Goal: Task Accomplishment & Management: Use online tool/utility

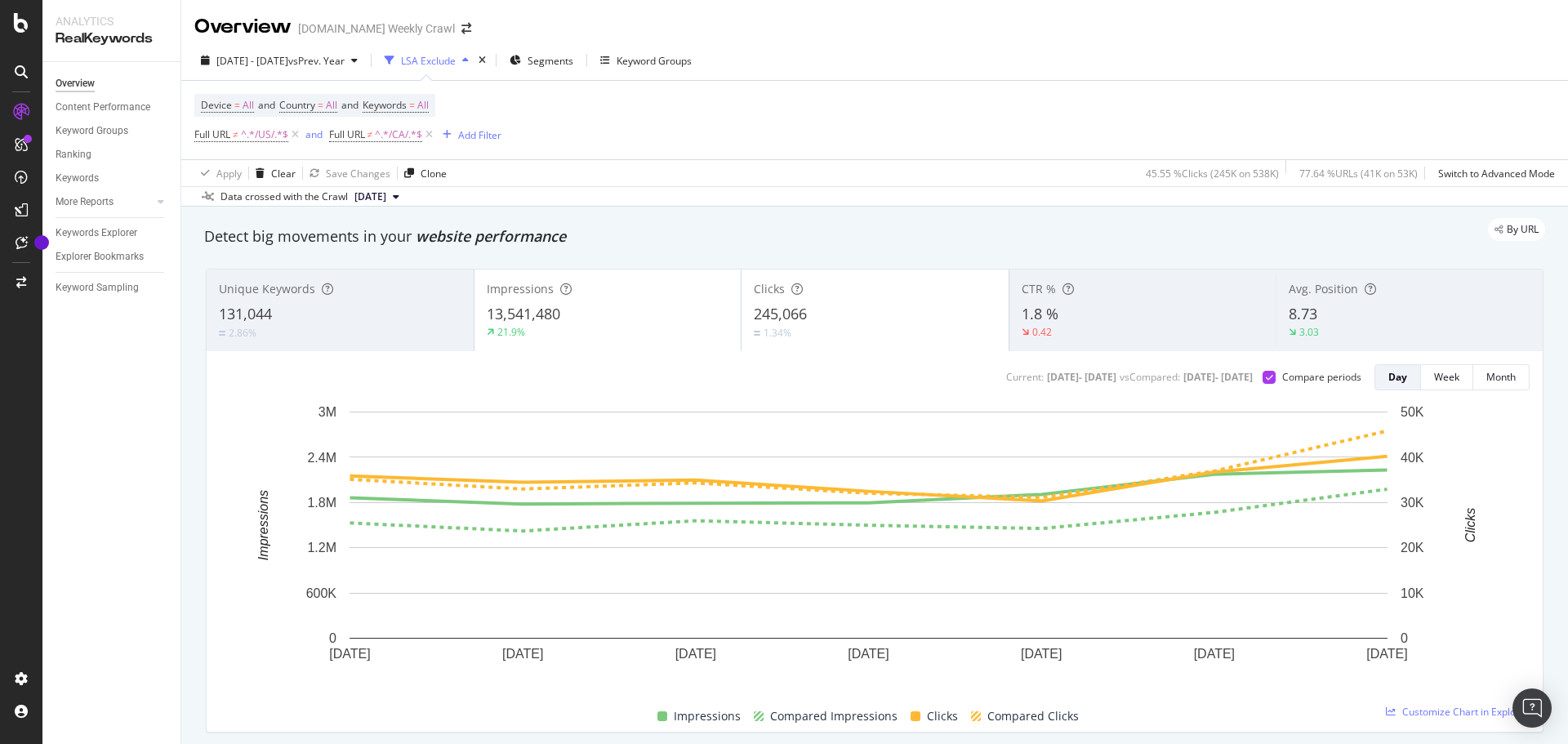
scroll to position [46, 0]
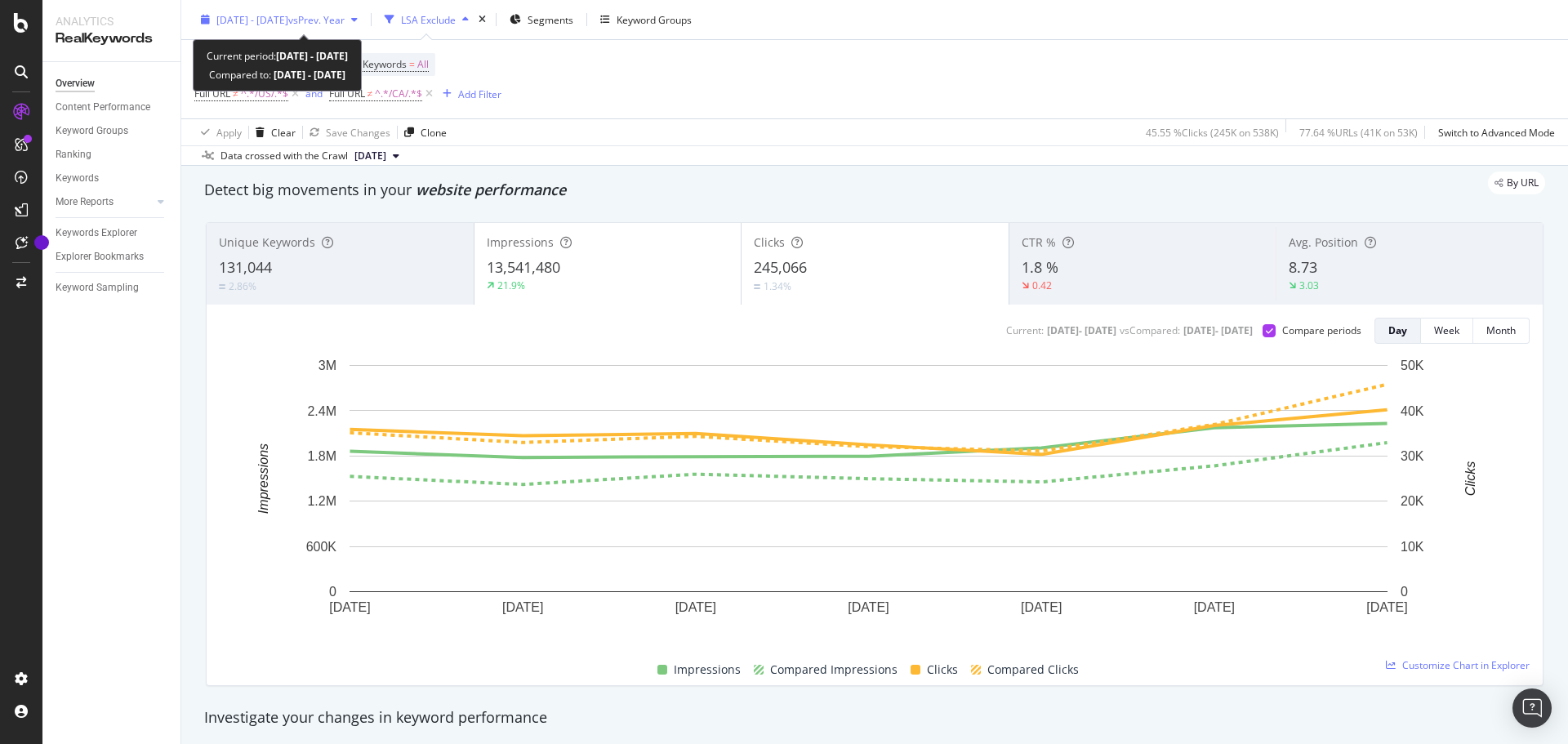
click at [345, 23] on span "vs Prev. Year" at bounding box center [317, 20] width 57 height 14
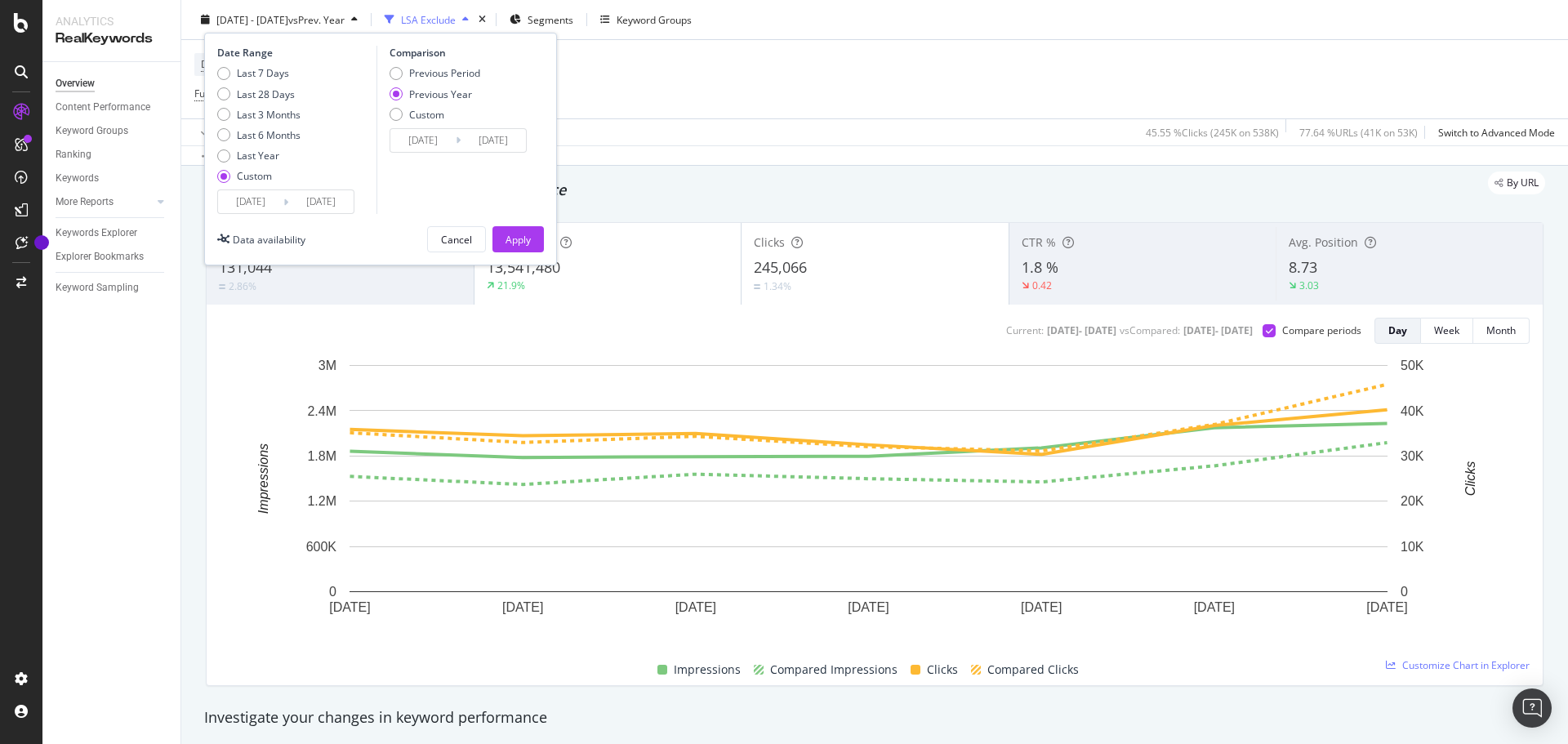
click at [278, 200] on input "[DATE]" at bounding box center [251, 202] width 66 height 23
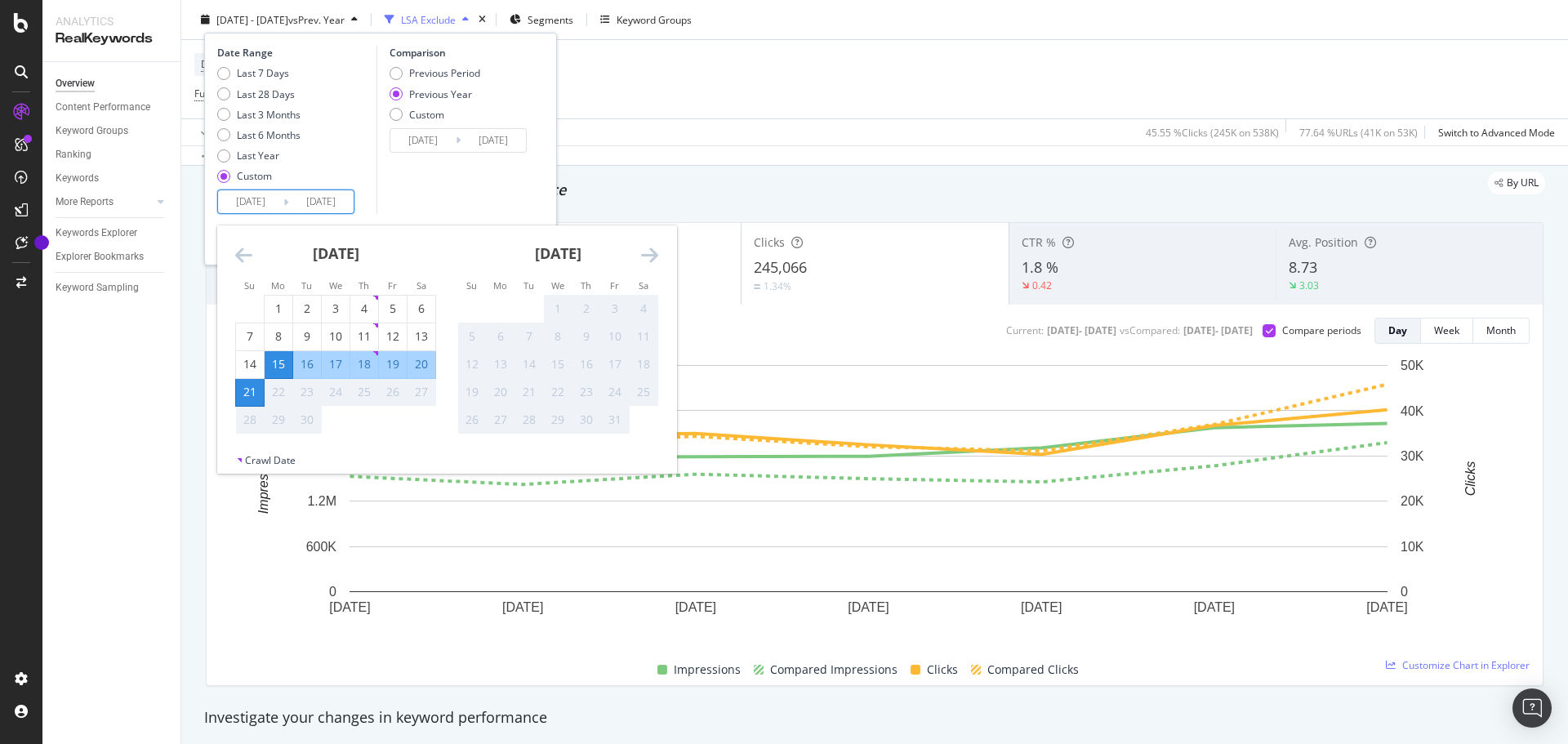
click at [240, 254] on icon "Move backward to switch to the previous month." at bounding box center [243, 255] width 17 height 20
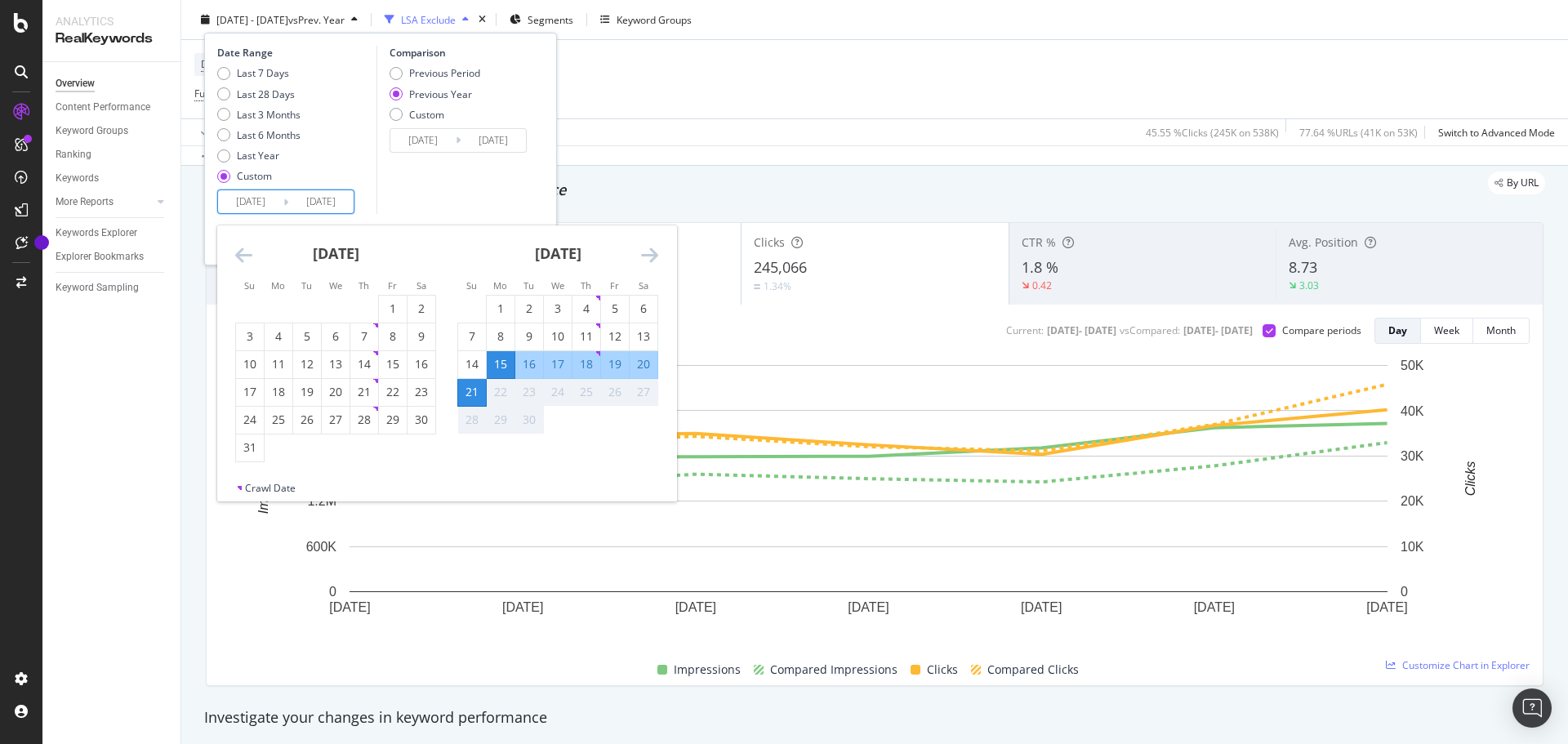
click at [240, 254] on icon "Move backward to switch to the previous month." at bounding box center [243, 255] width 17 height 20
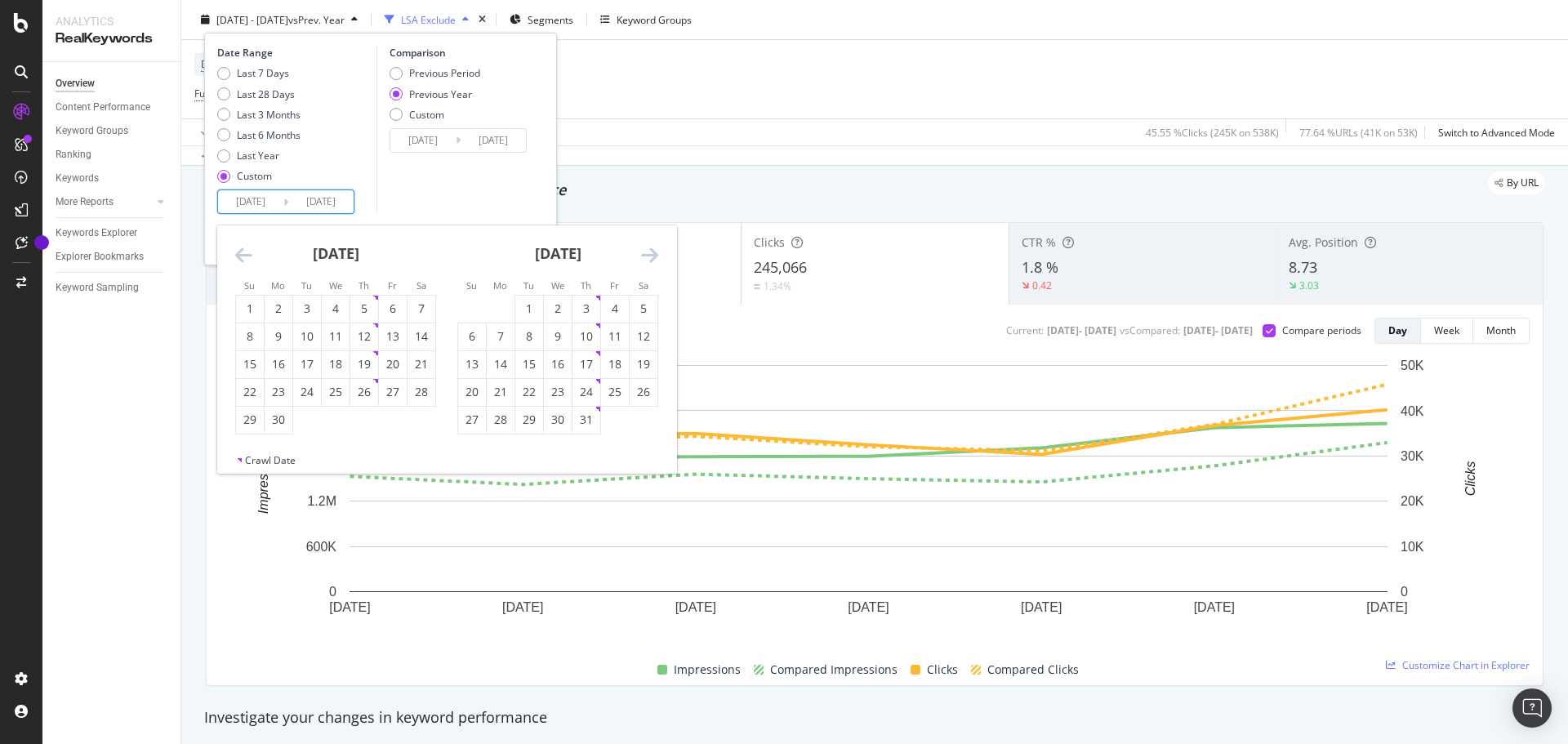
click at [240, 254] on icon "Move backward to switch to the previous month." at bounding box center [243, 255] width 17 height 20
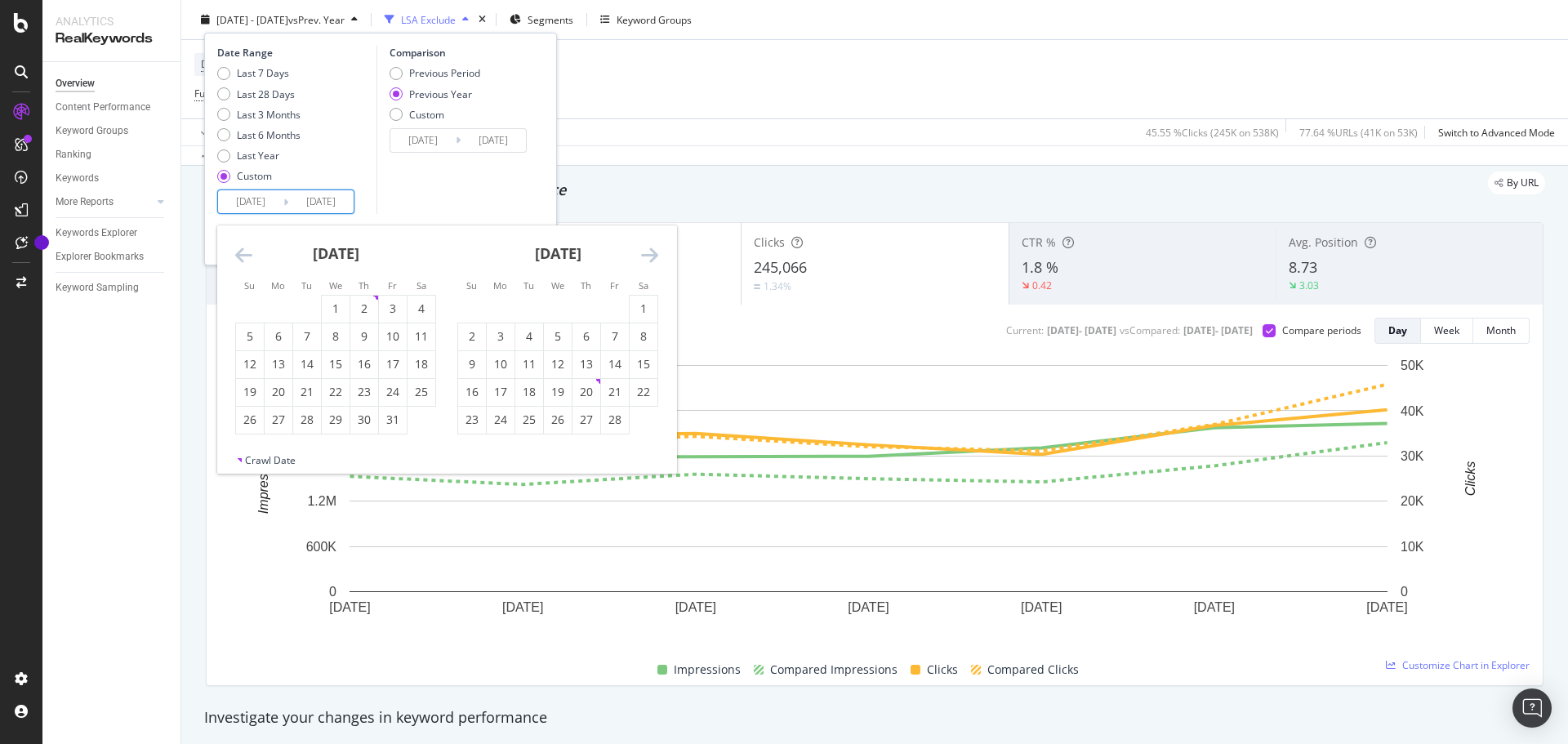
click at [240, 254] on icon "Move backward to switch to the previous month." at bounding box center [243, 255] width 17 height 20
click at [279, 316] on div "2" at bounding box center [278, 309] width 27 height 16
type input "[DATE]"
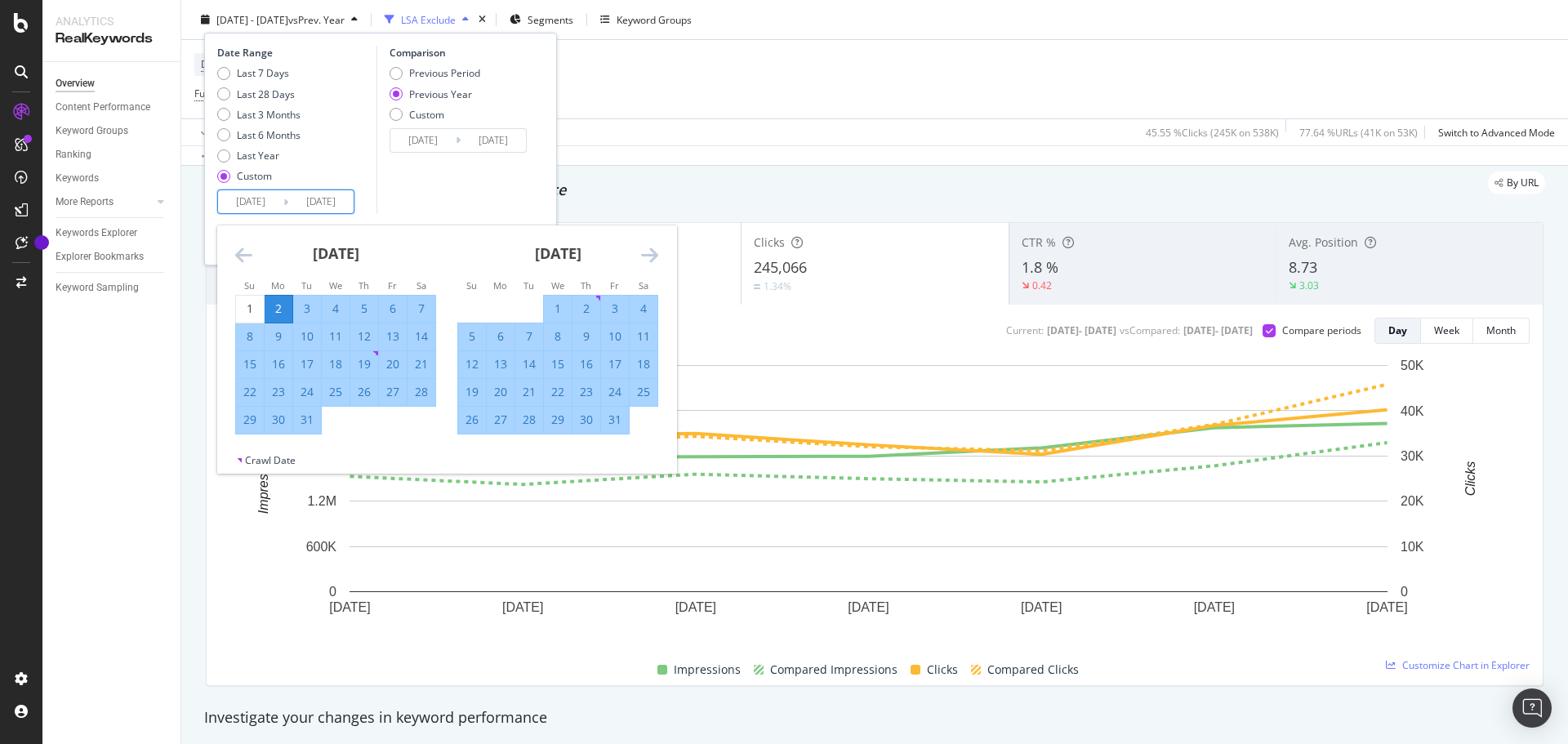
click at [647, 264] on icon "Move forward to switch to the next month." at bounding box center [649, 255] width 17 height 20
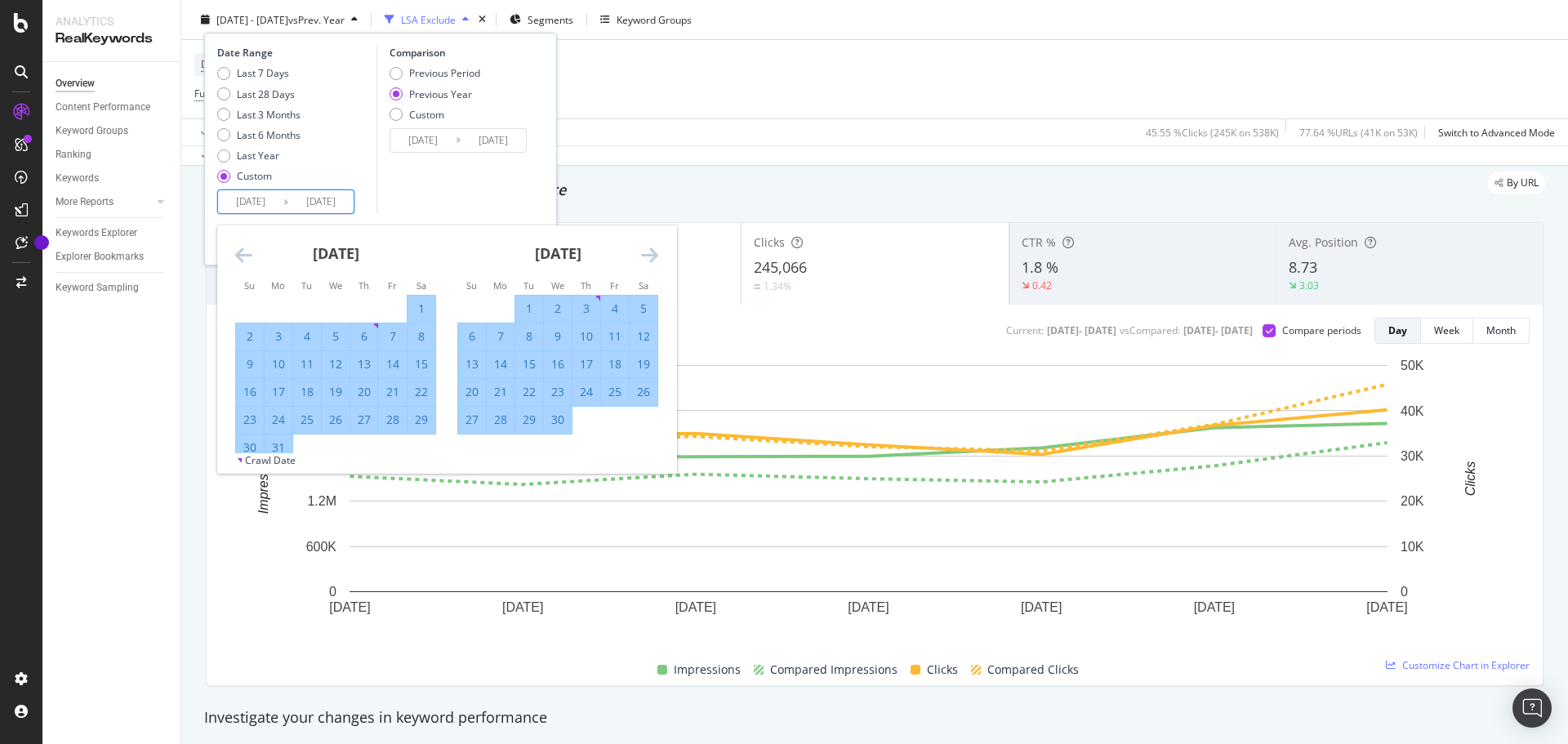
click at [647, 264] on icon "Move forward to switch to the next month." at bounding box center [649, 255] width 17 height 20
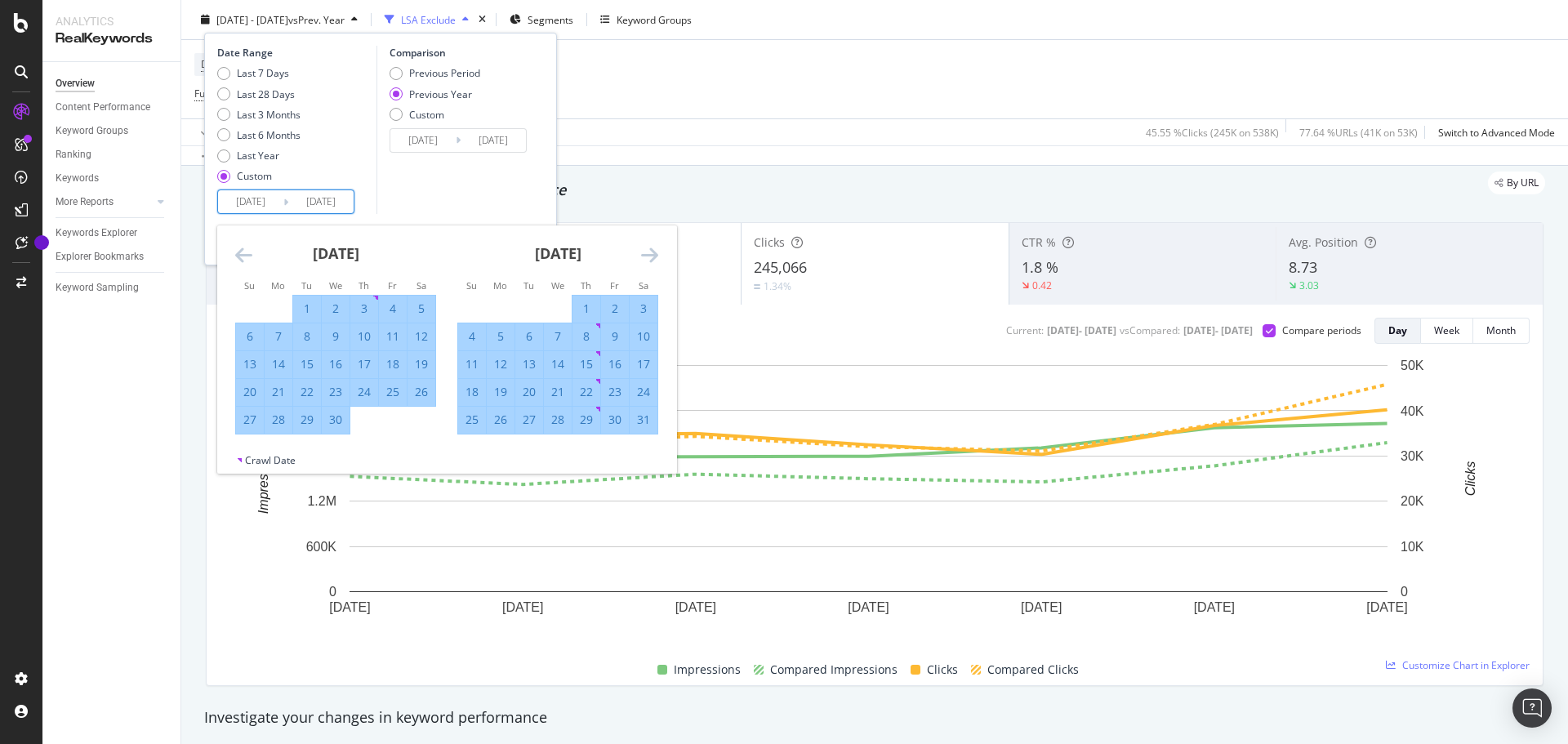
click at [647, 264] on icon "Move forward to switch to the next month." at bounding box center [649, 255] width 17 height 20
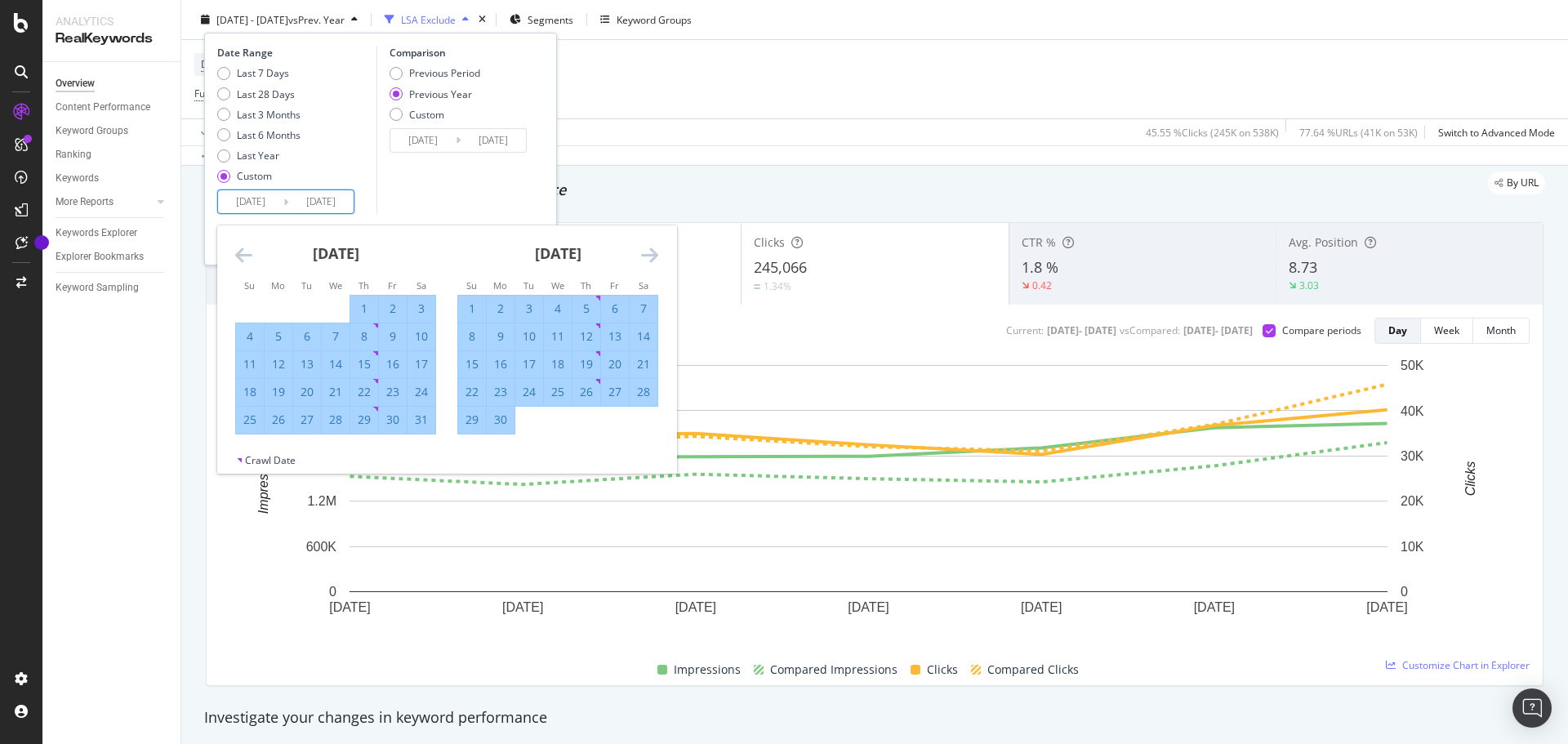
click at [647, 264] on icon "Move forward to switch to the next month." at bounding box center [649, 255] width 17 height 20
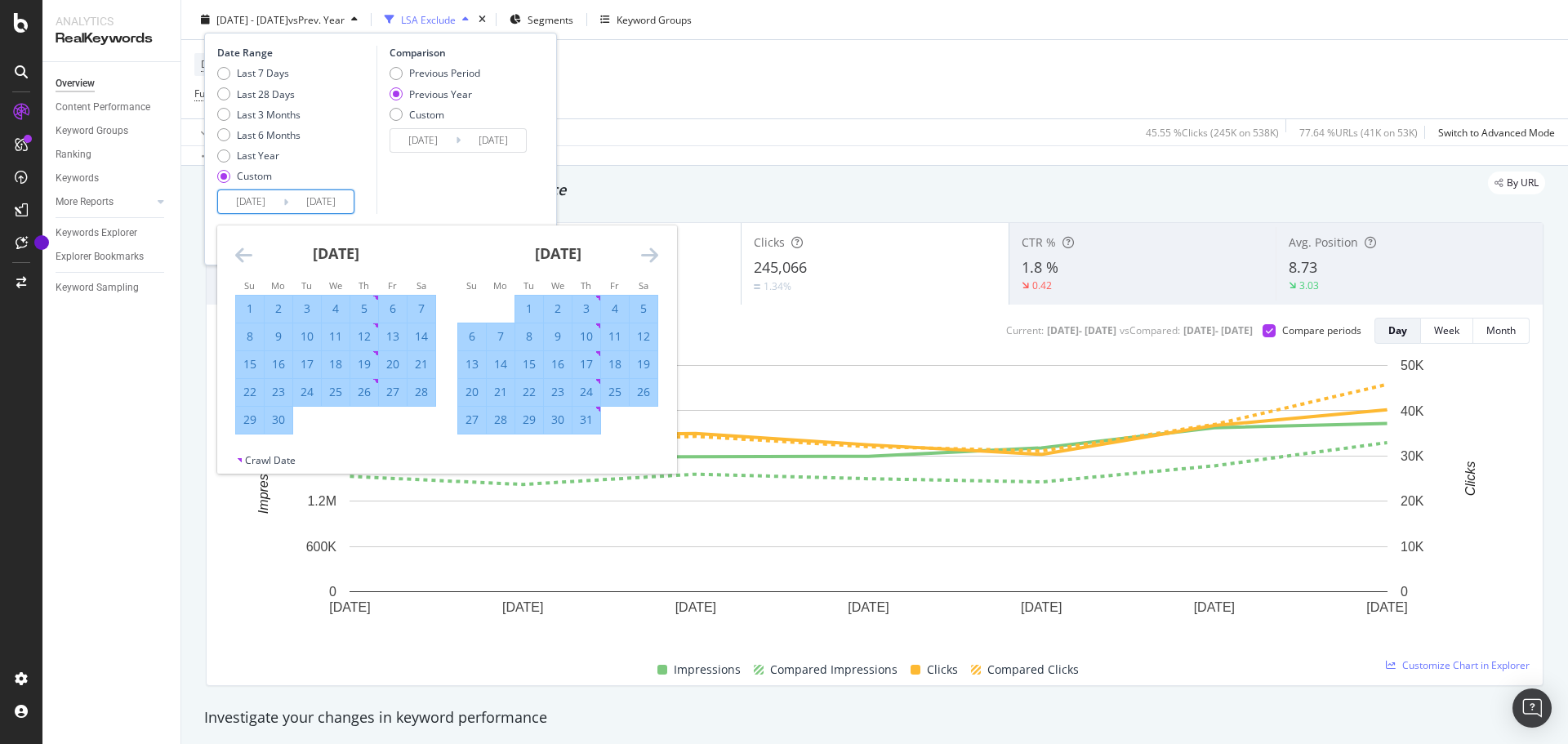
click at [647, 264] on icon "Move forward to switch to the next month." at bounding box center [649, 255] width 17 height 20
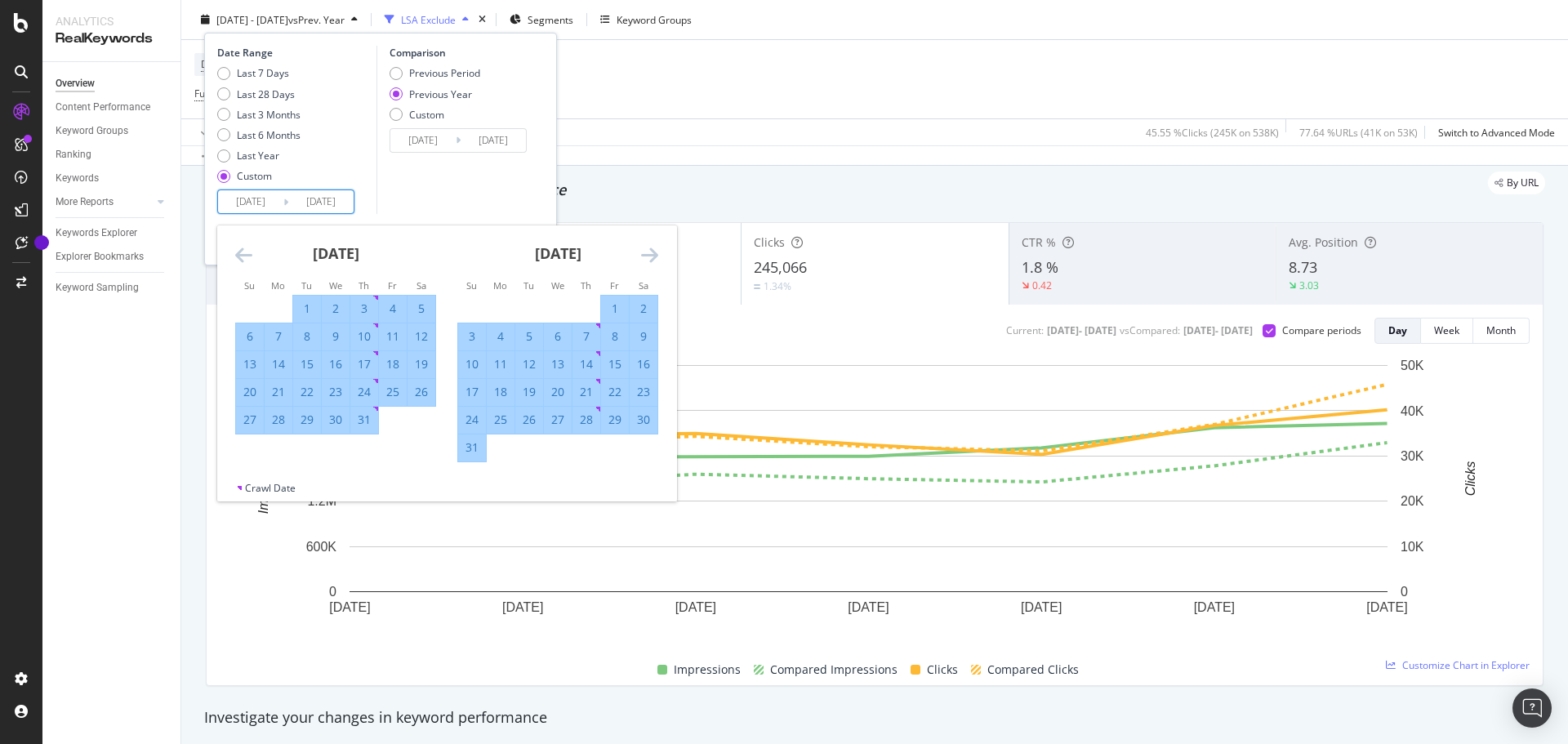
click at [647, 264] on icon "Move forward to switch to the next month." at bounding box center [649, 255] width 17 height 20
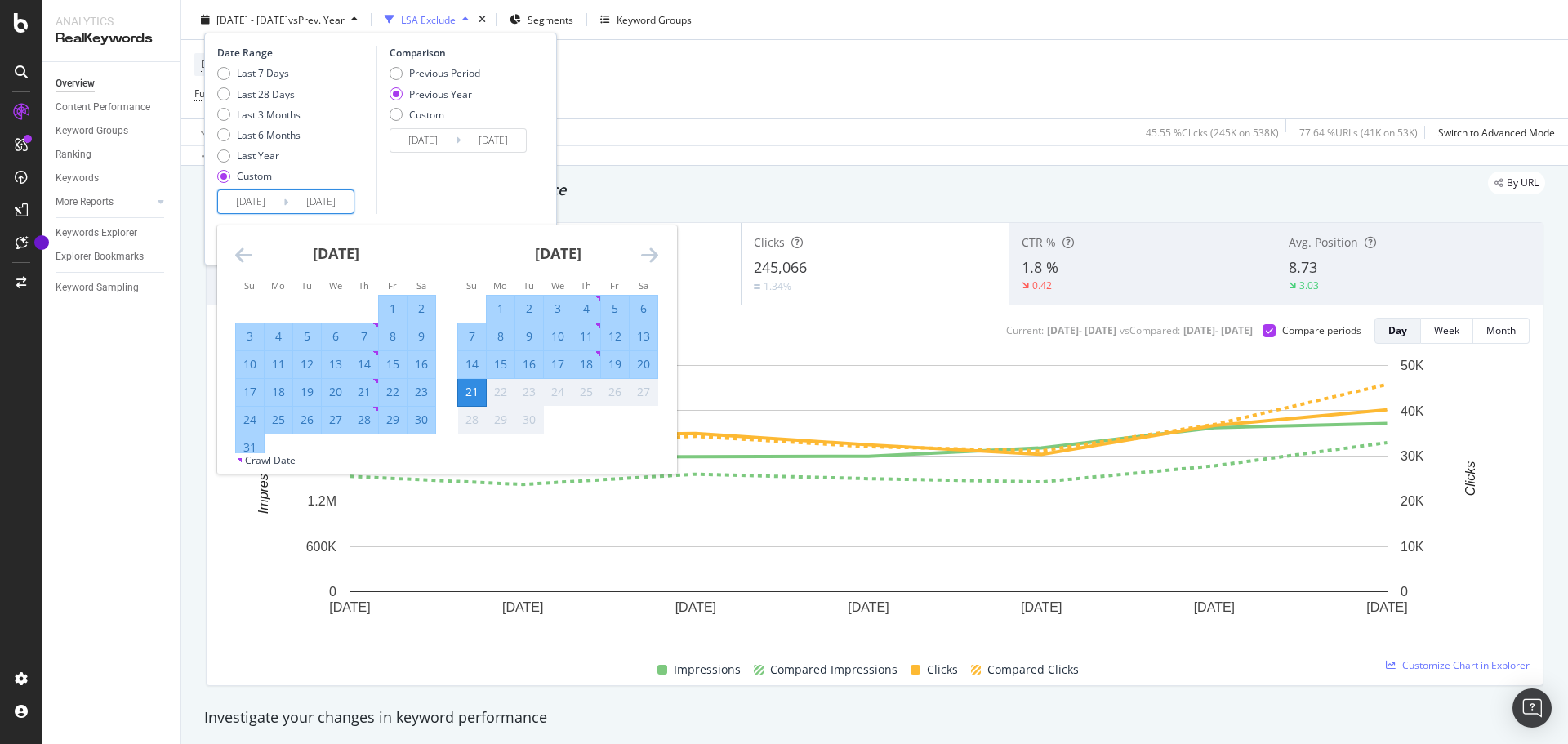
click at [466, 388] on div "21" at bounding box center [472, 392] width 27 height 16
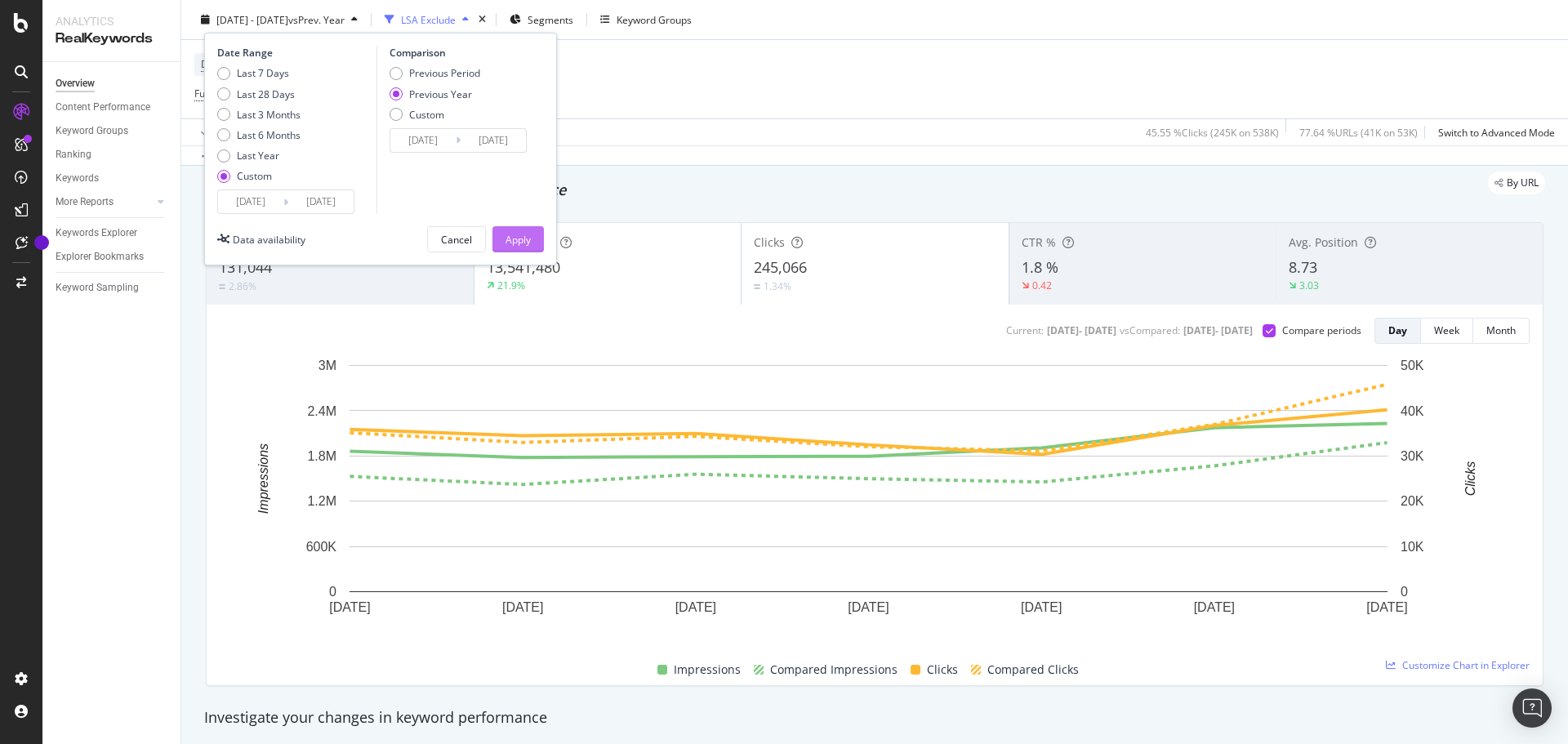
click at [514, 237] on div "Apply" at bounding box center [518, 239] width 26 height 14
